Goal: Communication & Community: Answer question/provide support

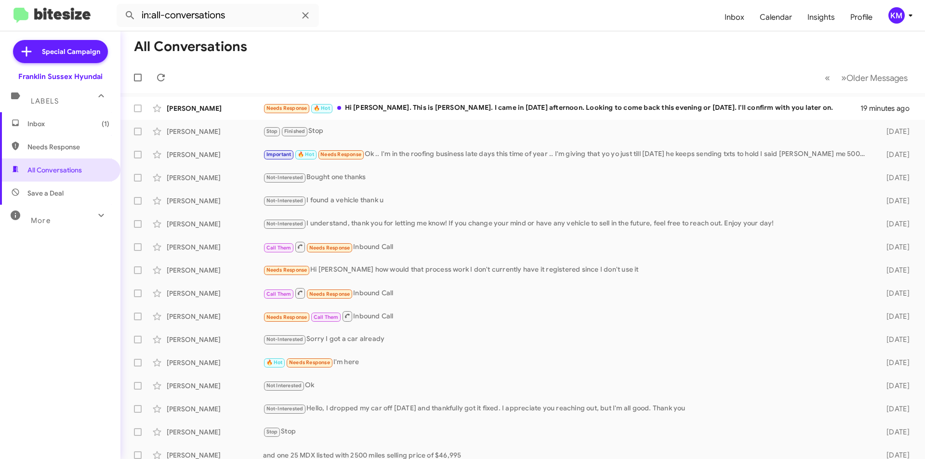
click at [255, 16] on div "Needs Response 🔥 Hot Hi [PERSON_NAME]. This is [PERSON_NAME]. I came in [DATE] …" at bounding box center [561, 108] width 597 height 11
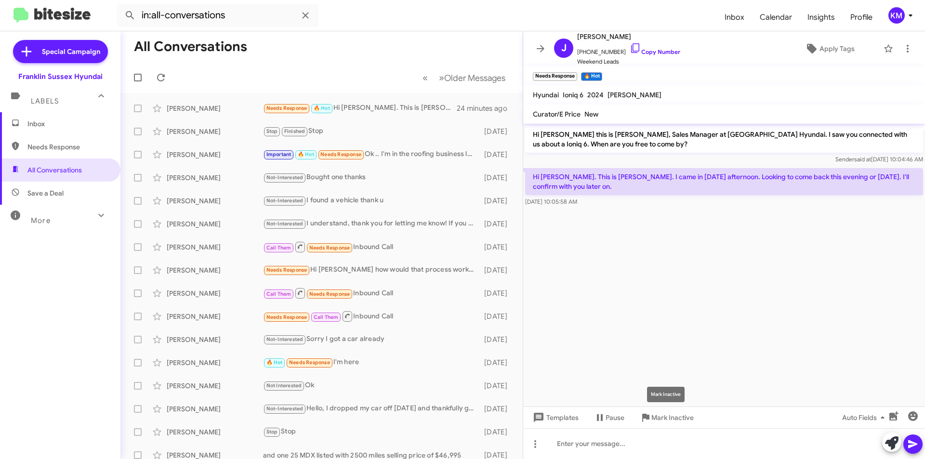
click at [255, 16] on icon at bounding box center [645, 418] width 7 height 8
